Goal: Communication & Community: Participate in discussion

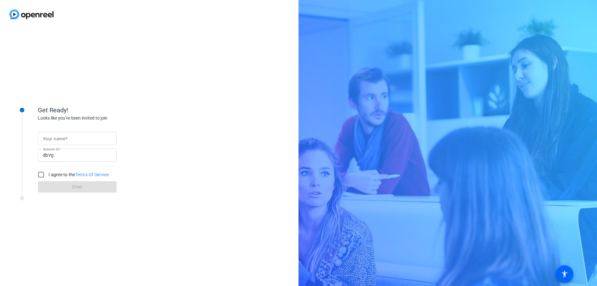
click at [71, 142] on input "Your name" at bounding box center [77, 139] width 69 height 8
type input "[PERSON_NAME]"
click at [42, 173] on input "I agree to the Terms Of Service" at bounding box center [41, 175] width 13 height 13
checkbox input "true"
click at [58, 185] on span at bounding box center [77, 187] width 79 height 15
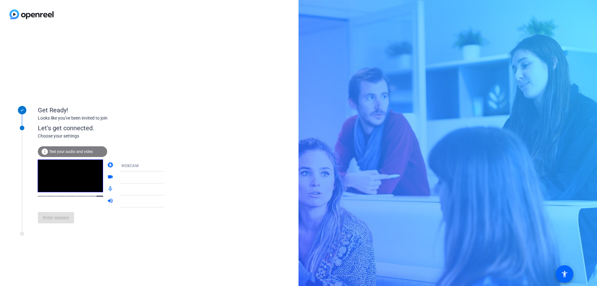
click at [63, 153] on span "Test your audio and video" at bounding box center [71, 152] width 44 height 4
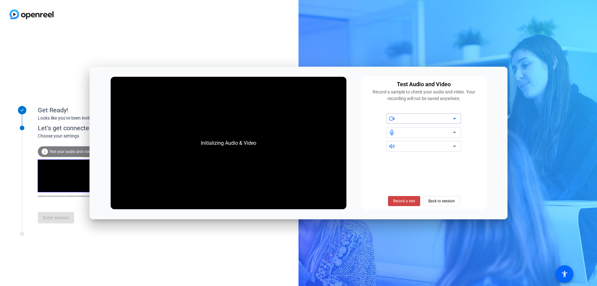
click at [455, 117] on icon at bounding box center [454, 119] width 8 height 8
click at [453, 120] on icon at bounding box center [454, 119] width 8 height 8
click at [435, 119] on div at bounding box center [426, 119] width 54 height 8
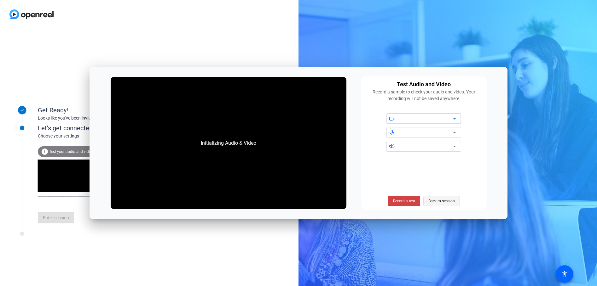
click at [438, 203] on span "Back to session" at bounding box center [441, 201] width 26 height 12
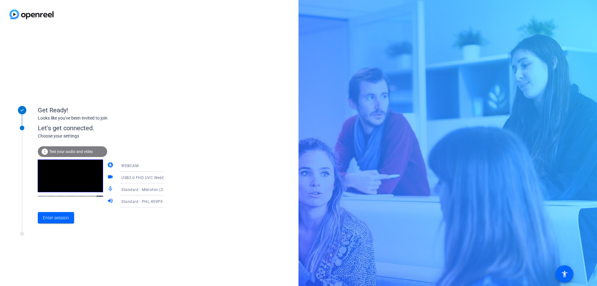
click at [63, 151] on span "Test your audio and video" at bounding box center [71, 152] width 44 height 4
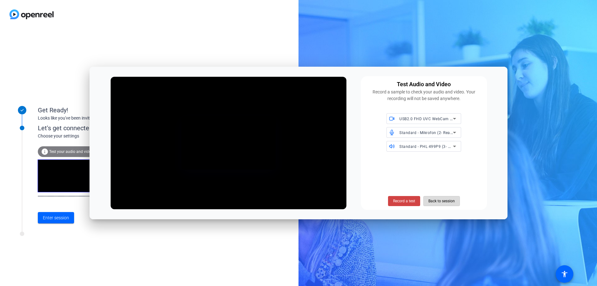
click at [436, 200] on span "Back to session" at bounding box center [441, 201] width 26 height 12
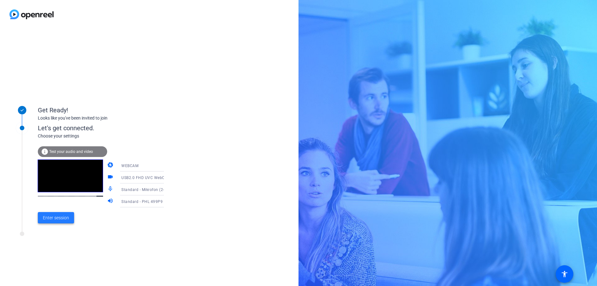
click at [61, 221] on span "Enter session" at bounding box center [56, 218] width 26 height 7
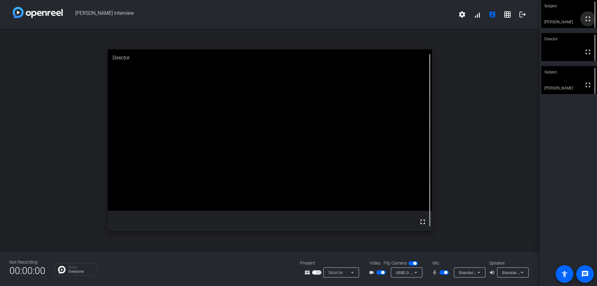
click at [585, 20] on mat-icon "fullscreen" at bounding box center [588, 19] width 8 height 8
click at [565, 45] on div "Director" at bounding box center [569, 39] width 56 height 12
click at [83, 52] on div "open_in_new Director fullscreen" at bounding box center [269, 140] width 539 height 223
click at [522, 16] on mat-icon "logout" at bounding box center [522, 15] width 8 height 8
